Goal: Task Accomplishment & Management: Manage account settings

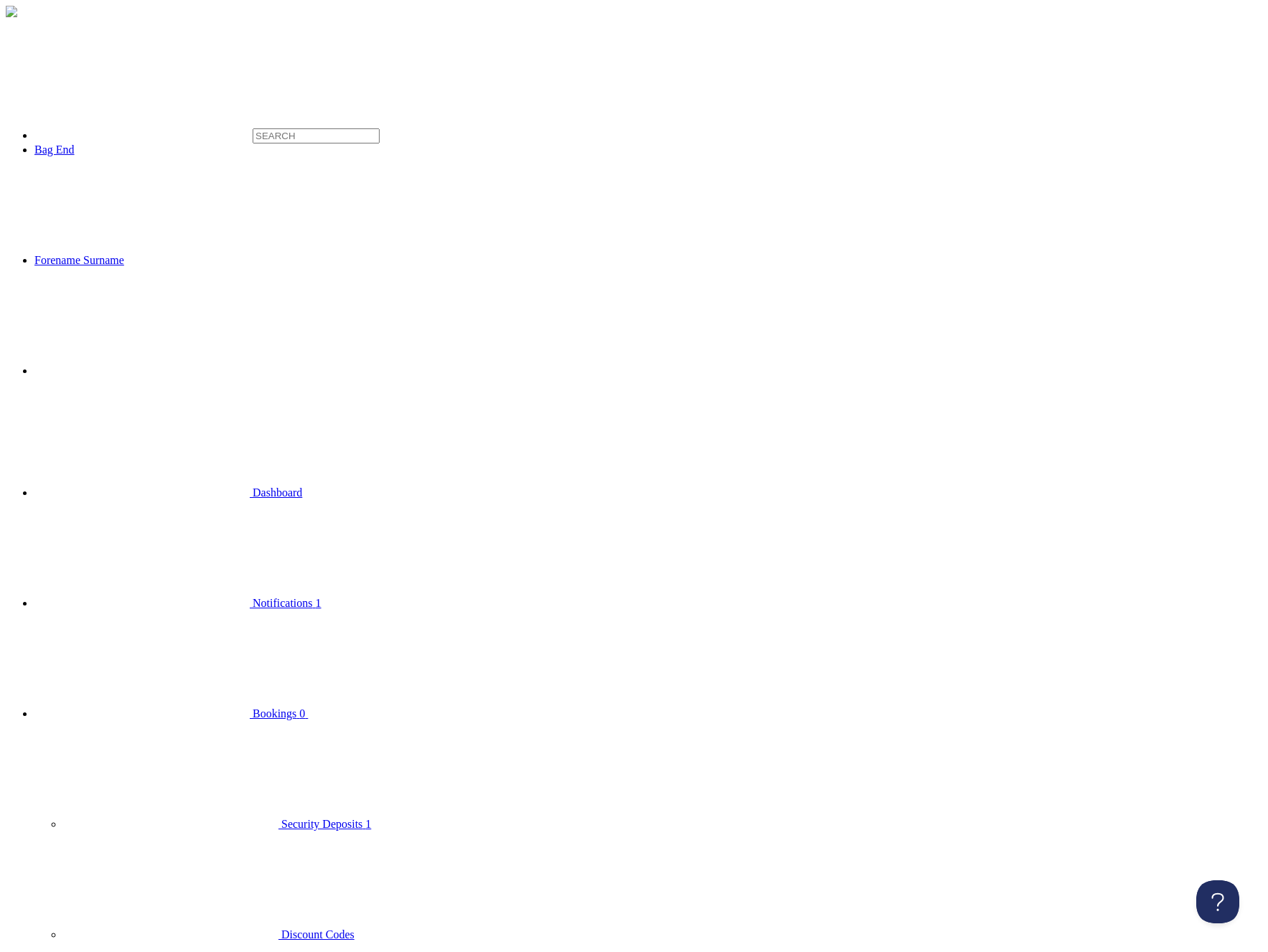
drag, startPoint x: 280, startPoint y: 62, endPoint x: 229, endPoint y: 1, distance: 79.5
click at [253, 708] on span "Bookings" at bounding box center [275, 714] width 44 height 12
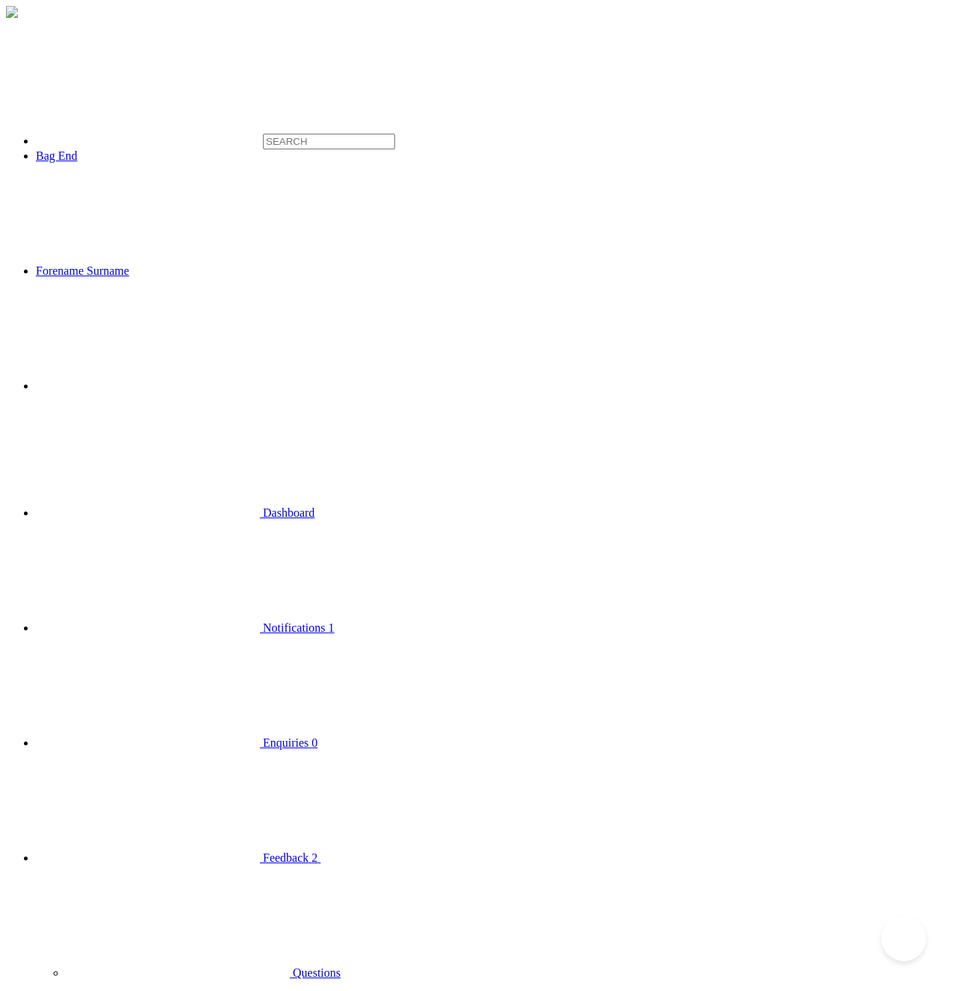
select select
